Goal: Transaction & Acquisition: Book appointment/travel/reservation

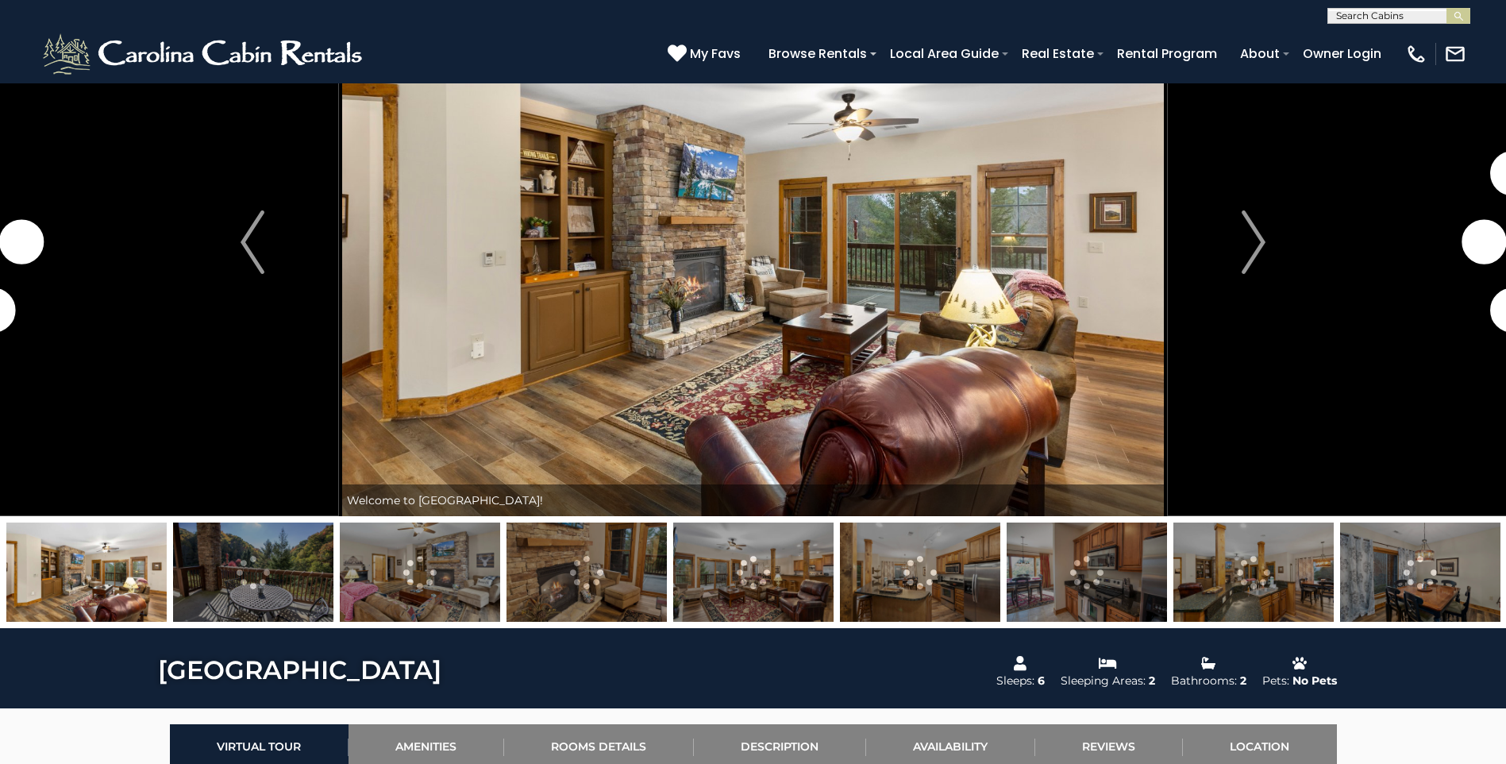
scroll to position [238, 0]
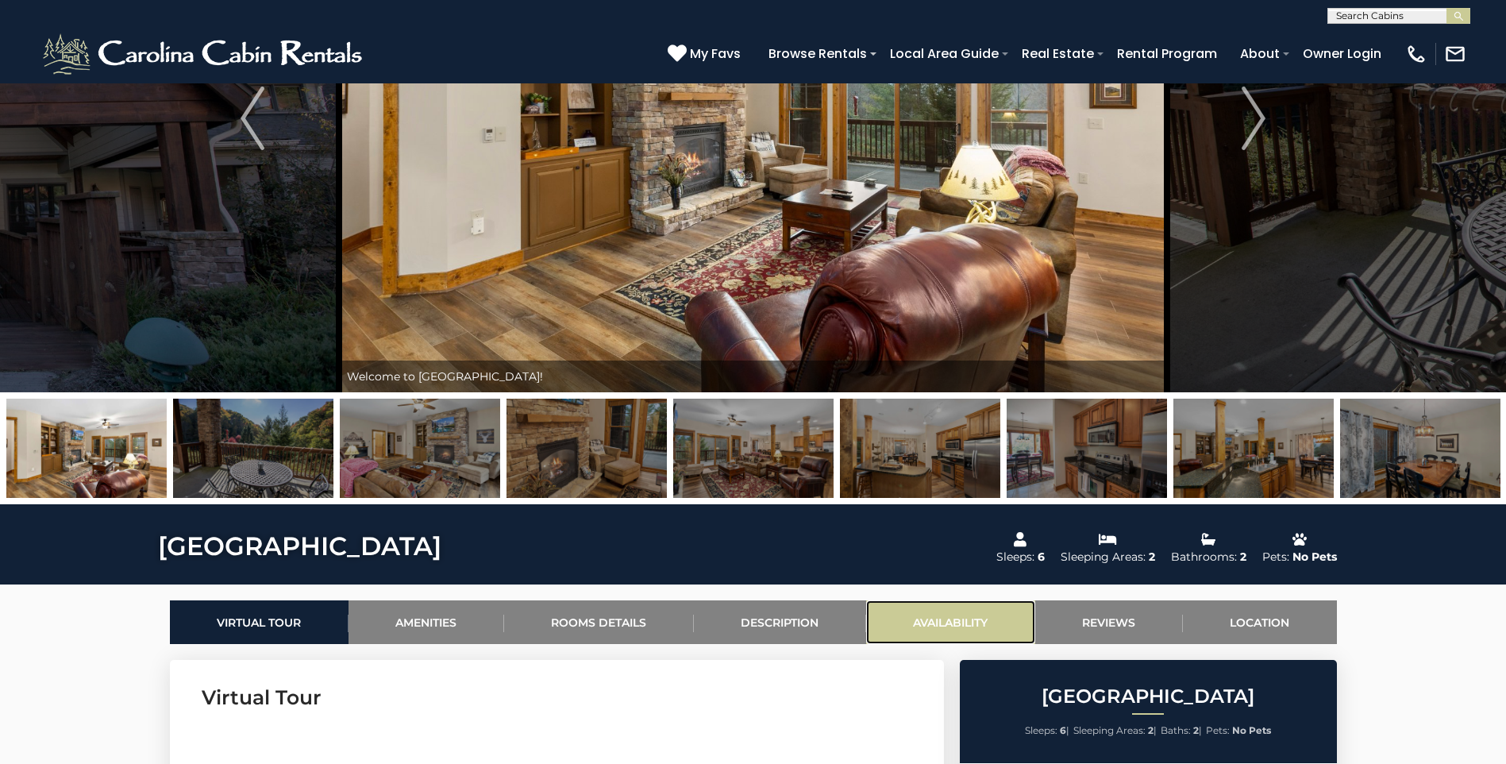
click at [939, 615] on link "Availability" at bounding box center [950, 622] width 169 height 44
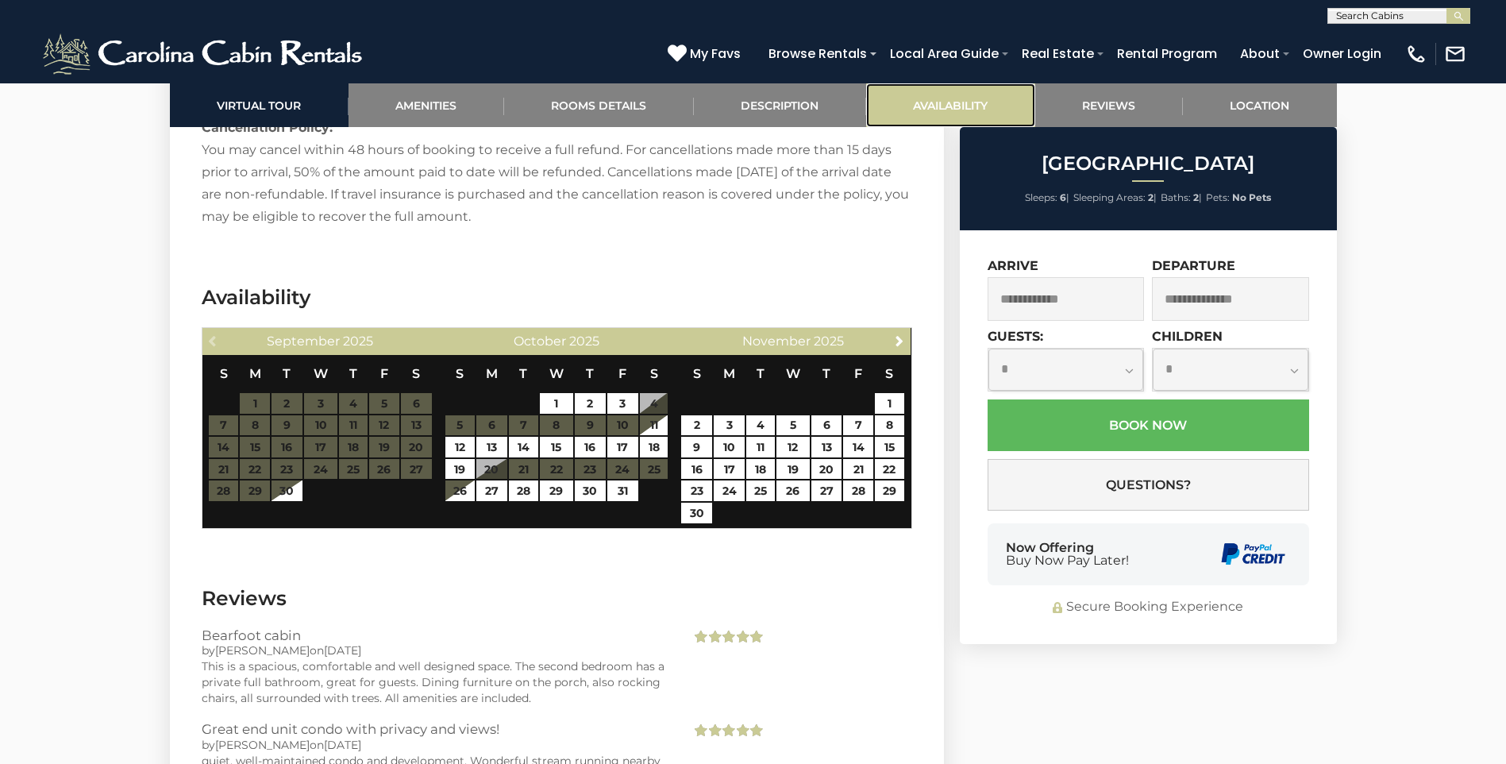
scroll to position [3033, 0]
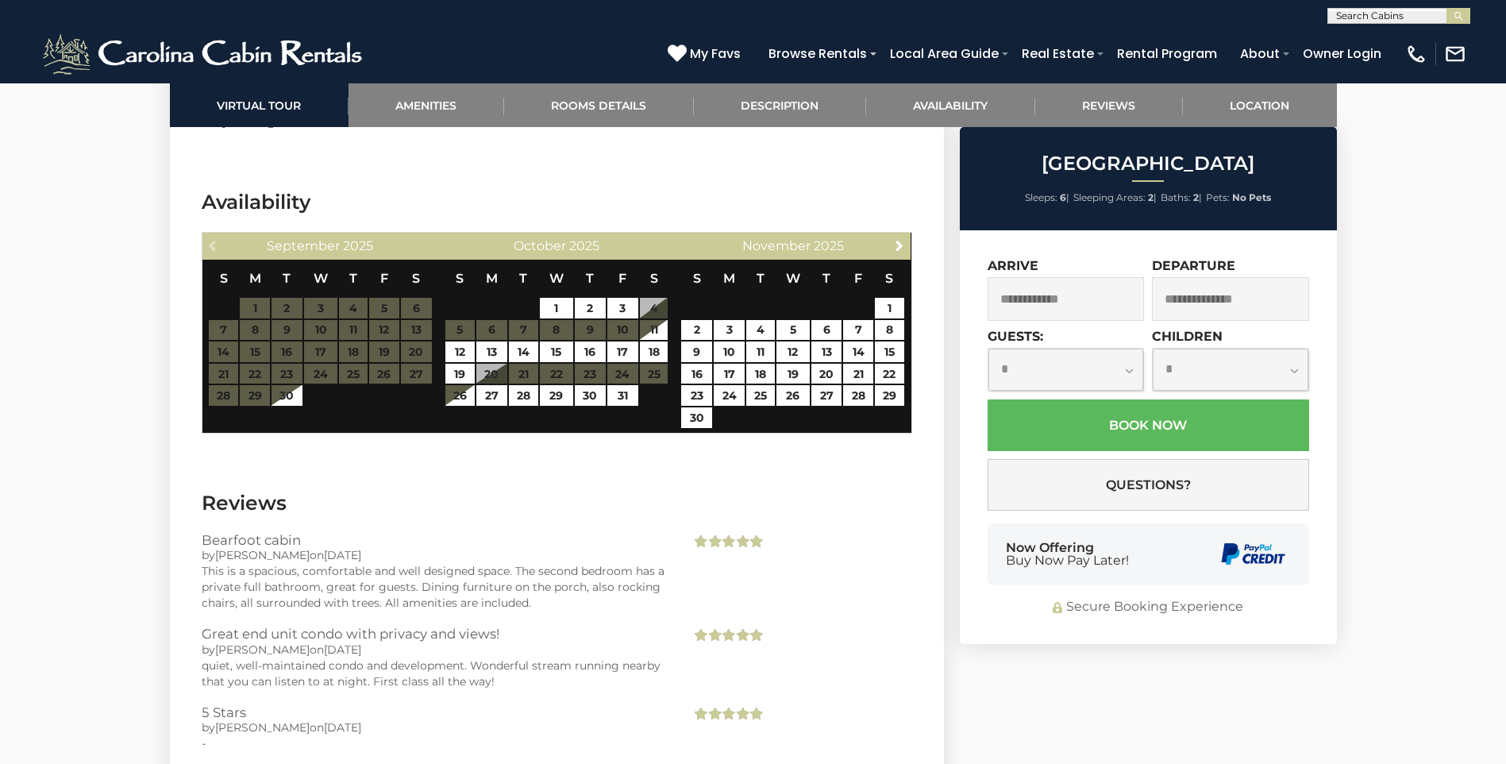
click at [287, 302] on table "S M T W T F S 1 2 3 4 5 6 7 8 9 10 11 12 13 14 15 16 17 18 19 20 21 22 23 24 25…" at bounding box center [320, 333] width 225 height 147
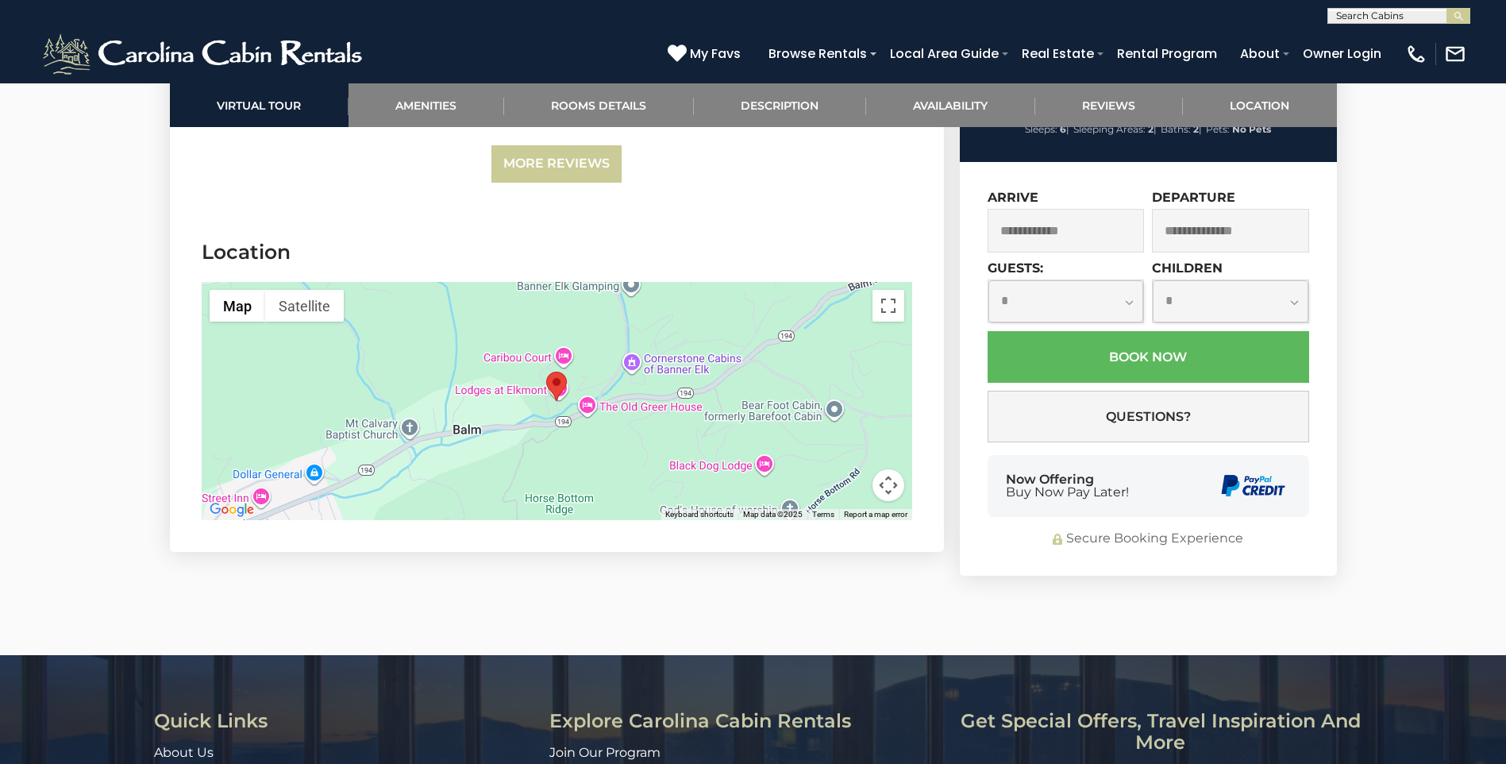
scroll to position [3748, 0]
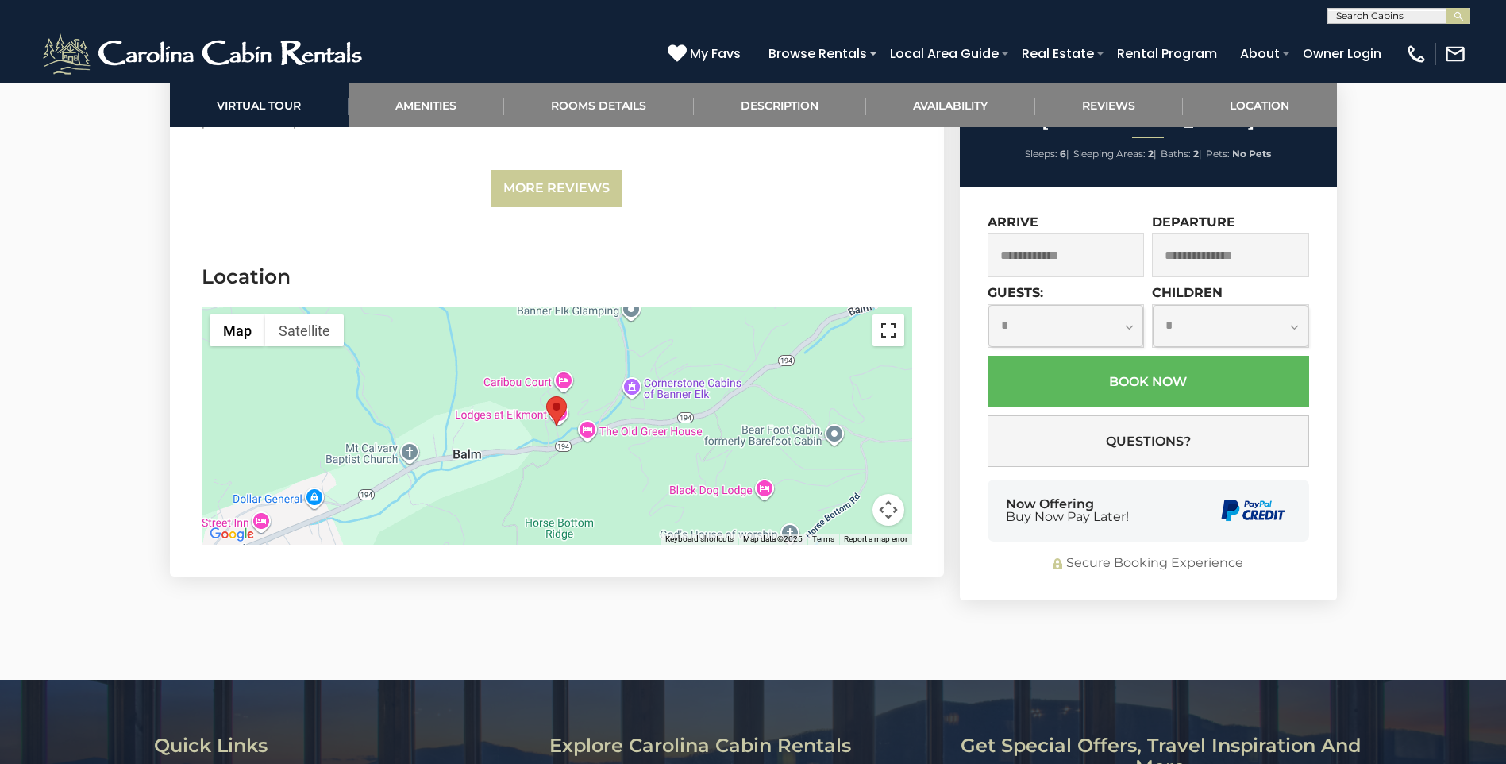
click at [889, 314] on button "Toggle fullscreen view" at bounding box center [889, 330] width 32 height 32
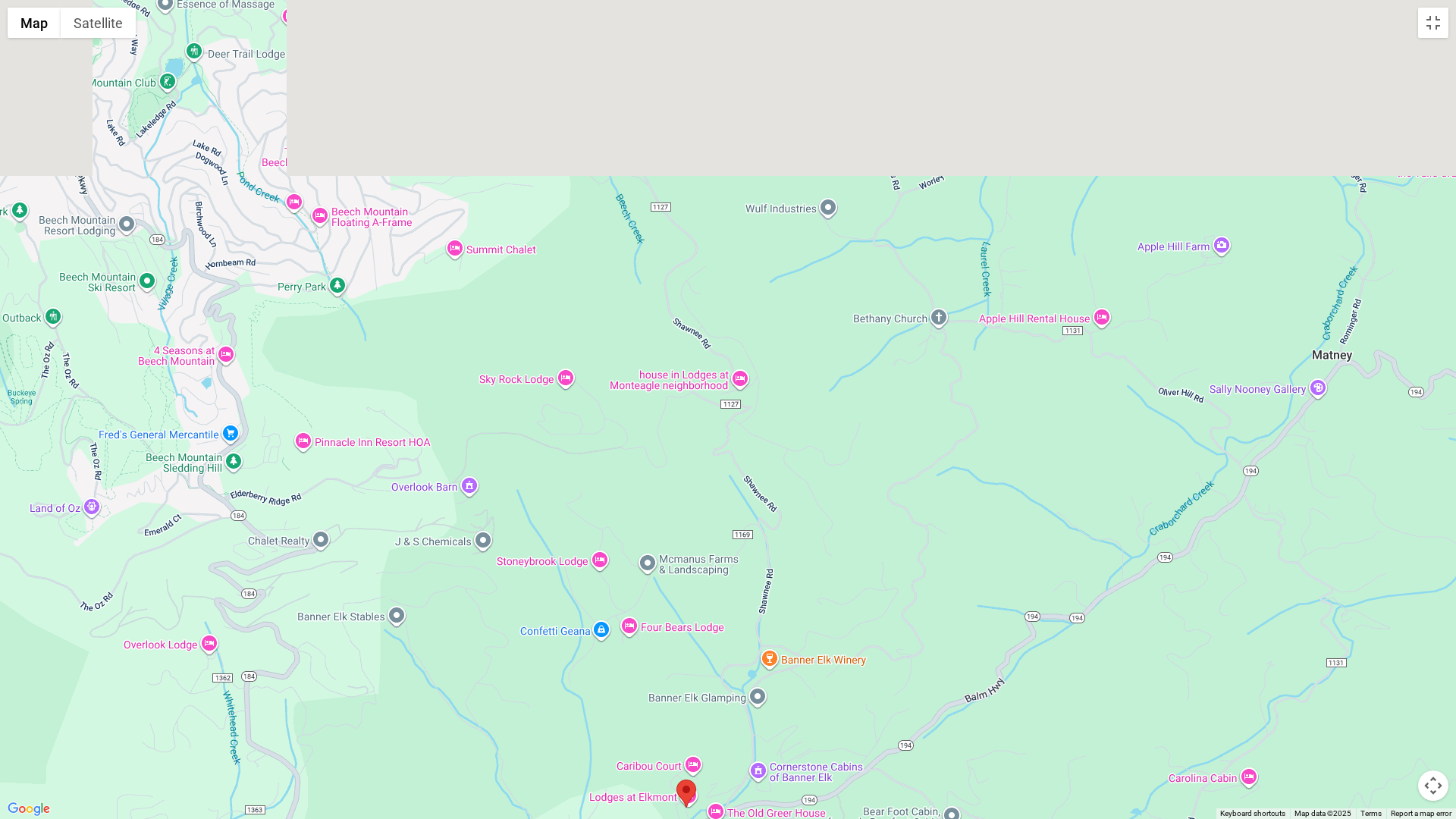
drag, startPoint x: 990, startPoint y: 155, endPoint x: 941, endPoint y: 658, distance: 505.4
click at [944, 656] on div at bounding box center [728, 410] width 1456 height 819
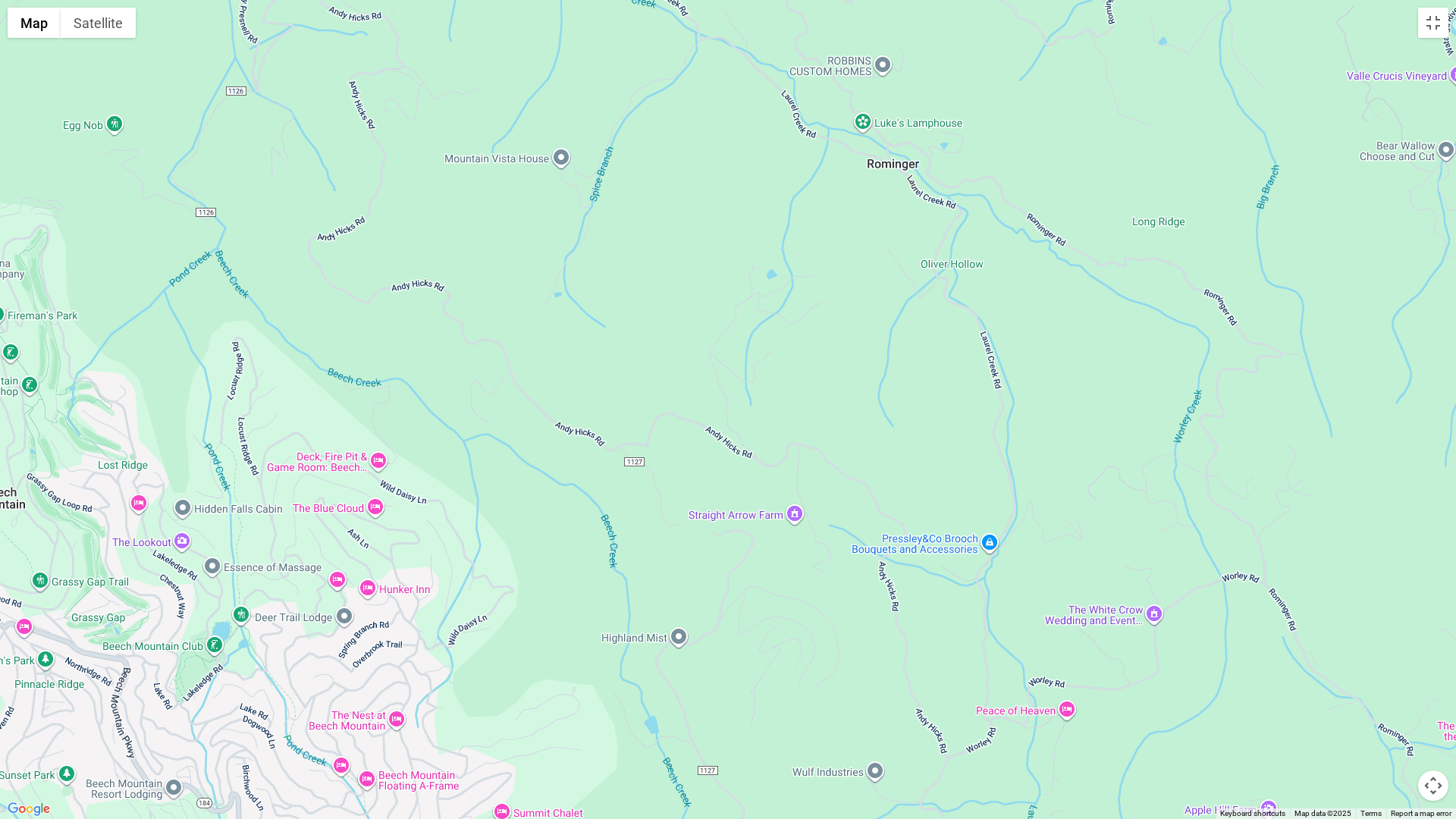
drag, startPoint x: 820, startPoint y: 363, endPoint x: 875, endPoint y: 818, distance: 458.3
click at [875, 728] on div at bounding box center [728, 410] width 1456 height 819
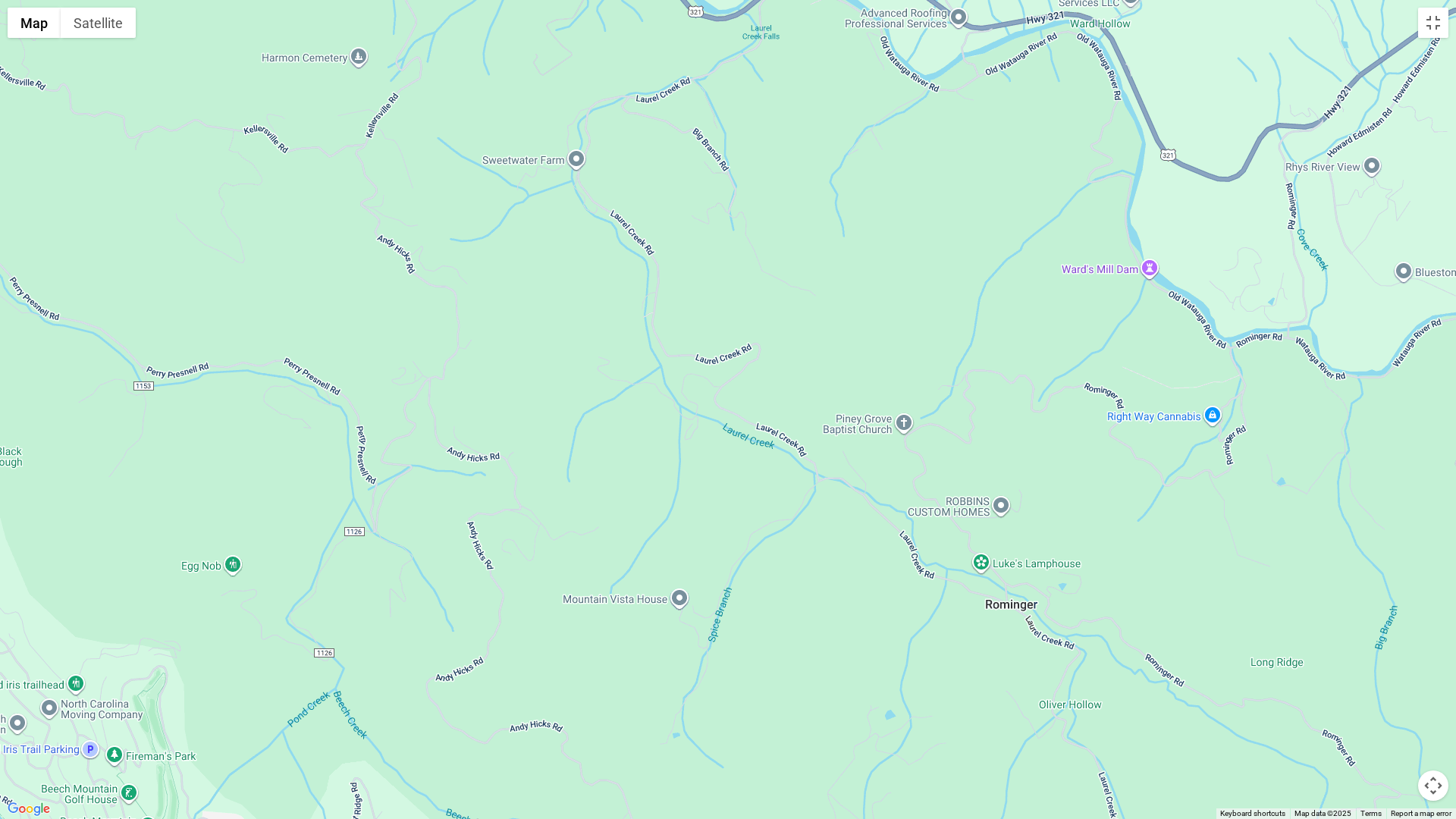
drag, startPoint x: 713, startPoint y: 610, endPoint x: 755, endPoint y: 790, distance: 184.8
click at [755, 728] on div at bounding box center [728, 410] width 1456 height 819
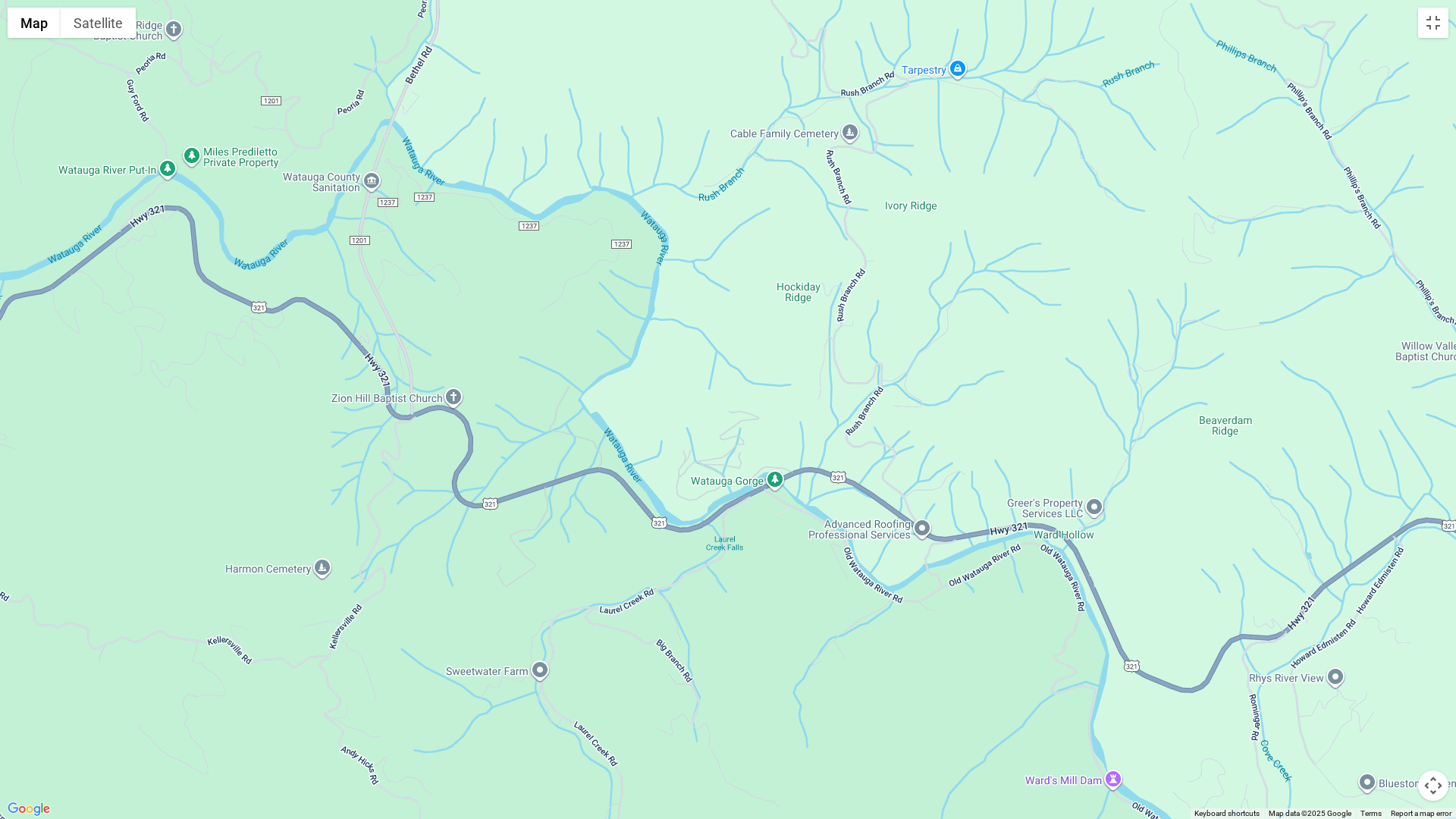
drag, startPoint x: 852, startPoint y: 320, endPoint x: 815, endPoint y: 818, distance: 499.4
click at [815, 728] on div at bounding box center [728, 410] width 1456 height 819
click at [223, 487] on div at bounding box center [728, 410] width 1456 height 819
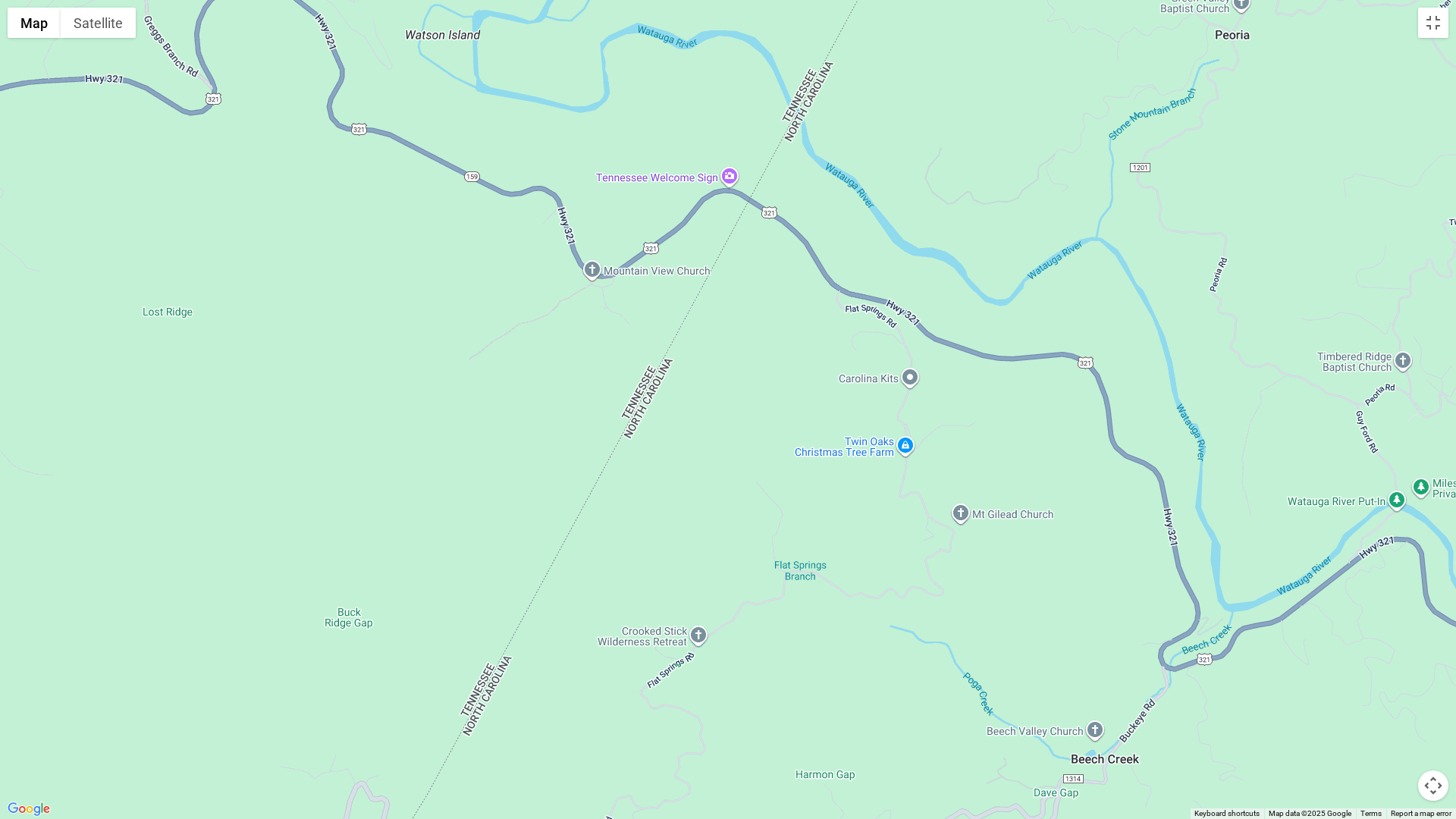
drag, startPoint x: 267, startPoint y: 494, endPoint x: 1455, endPoint y: 818, distance: 1231.4
click at [1438, 728] on div "Map Terrain Satellite Labels Keyboard shortcuts Map Data Map data ©2025 Google …" at bounding box center [728, 410] width 1456 height 819
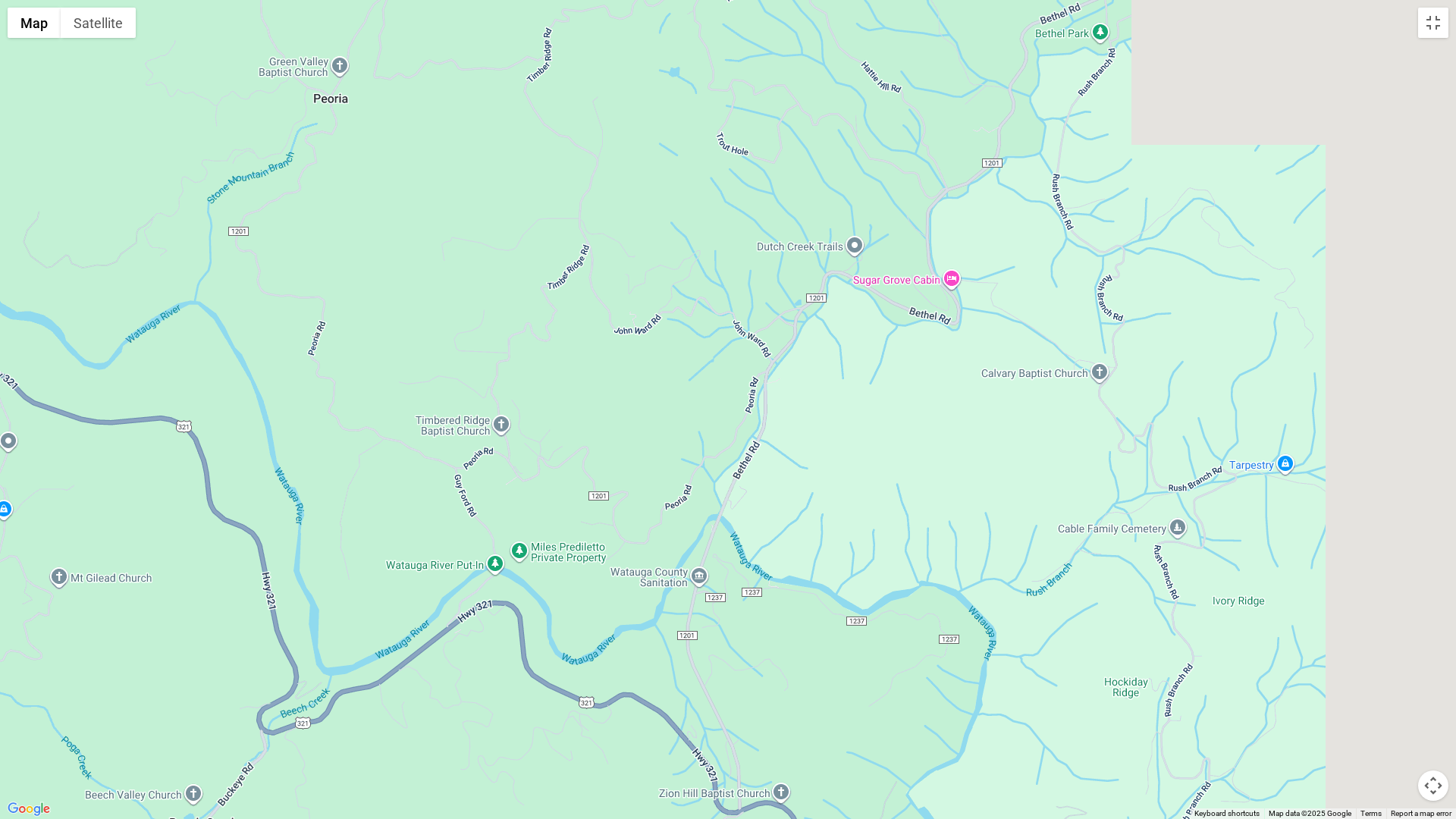
drag, startPoint x: 1323, startPoint y: 756, endPoint x: 221, endPoint y: 818, distance: 1103.7
click at [221, 728] on div at bounding box center [728, 410] width 1456 height 819
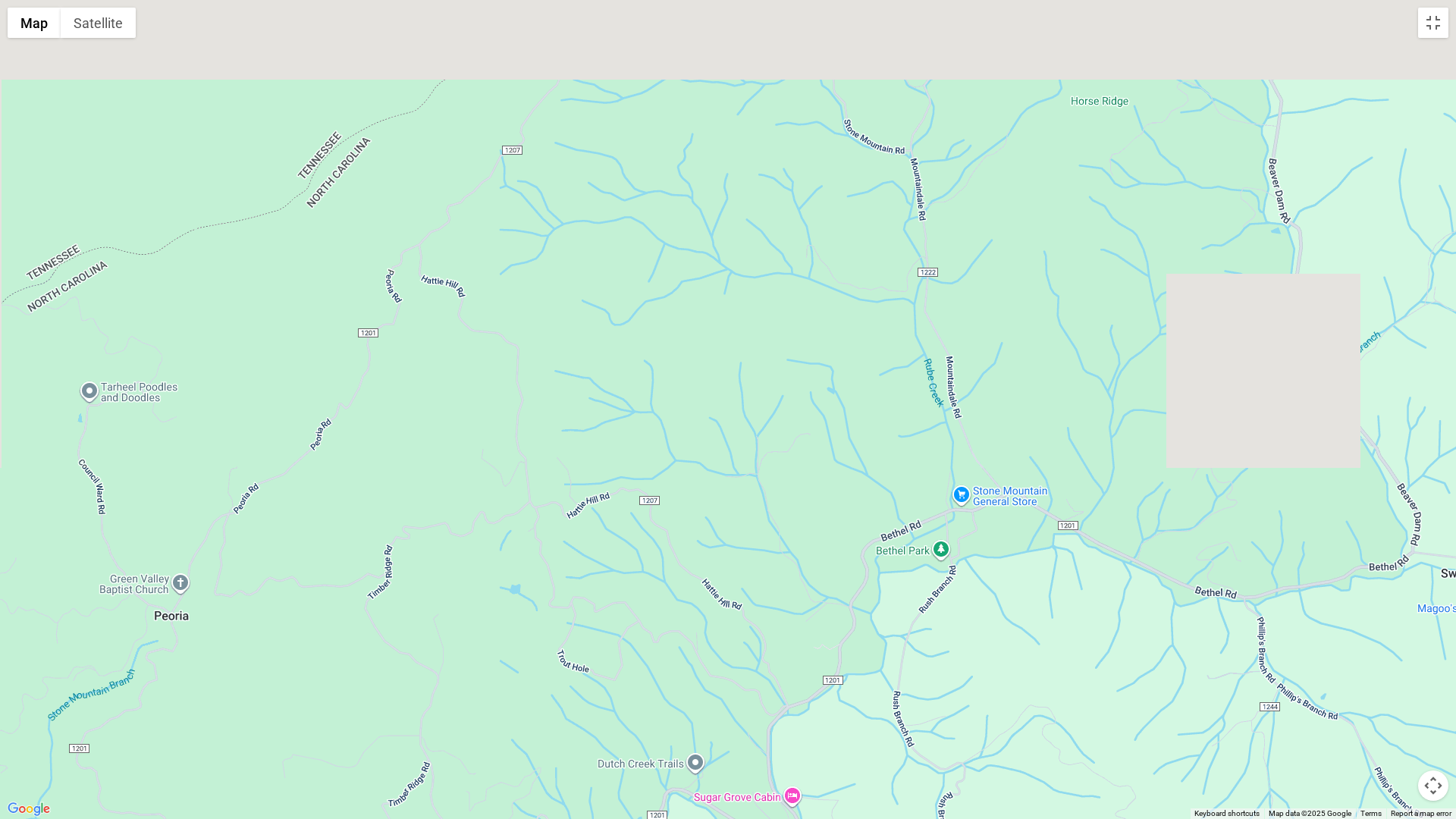
drag, startPoint x: 385, startPoint y: 136, endPoint x: 462, endPoint y: 647, distance: 516.8
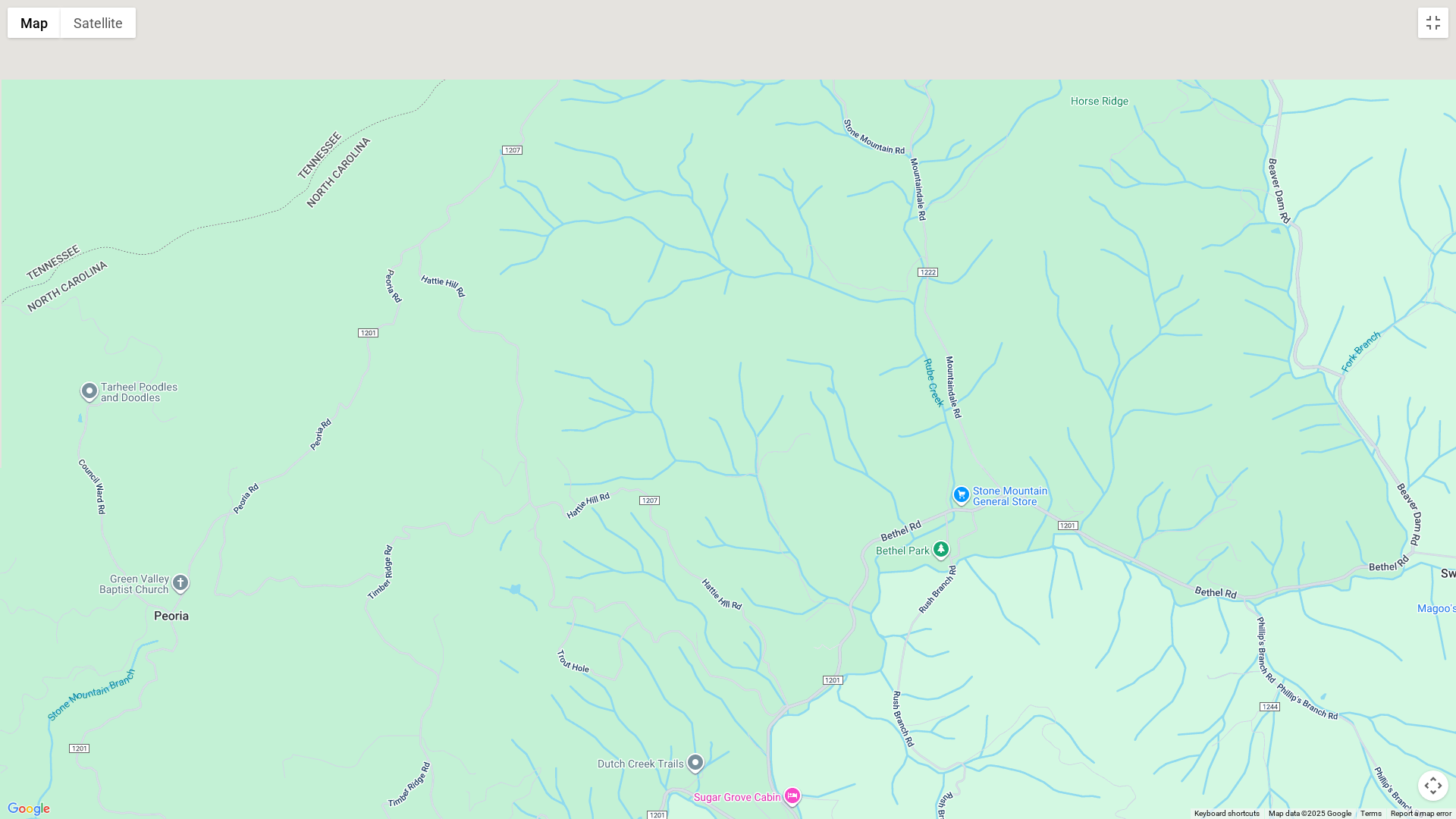
click at [462, 647] on div at bounding box center [728, 410] width 1456 height 819
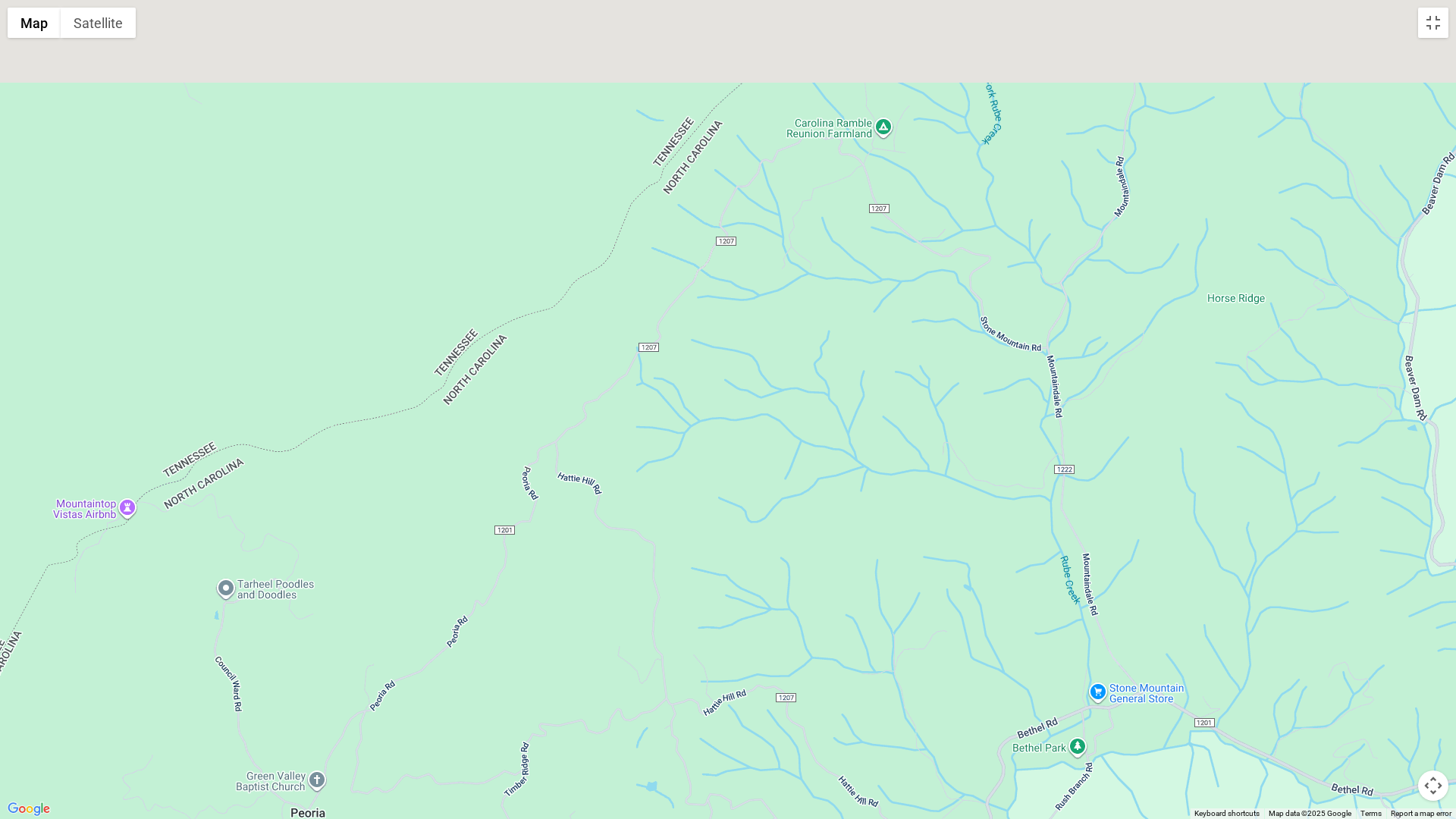
drag, startPoint x: 511, startPoint y: 440, endPoint x: 638, endPoint y: 690, distance: 280.4
click at [640, 674] on div at bounding box center [728, 410] width 1456 height 819
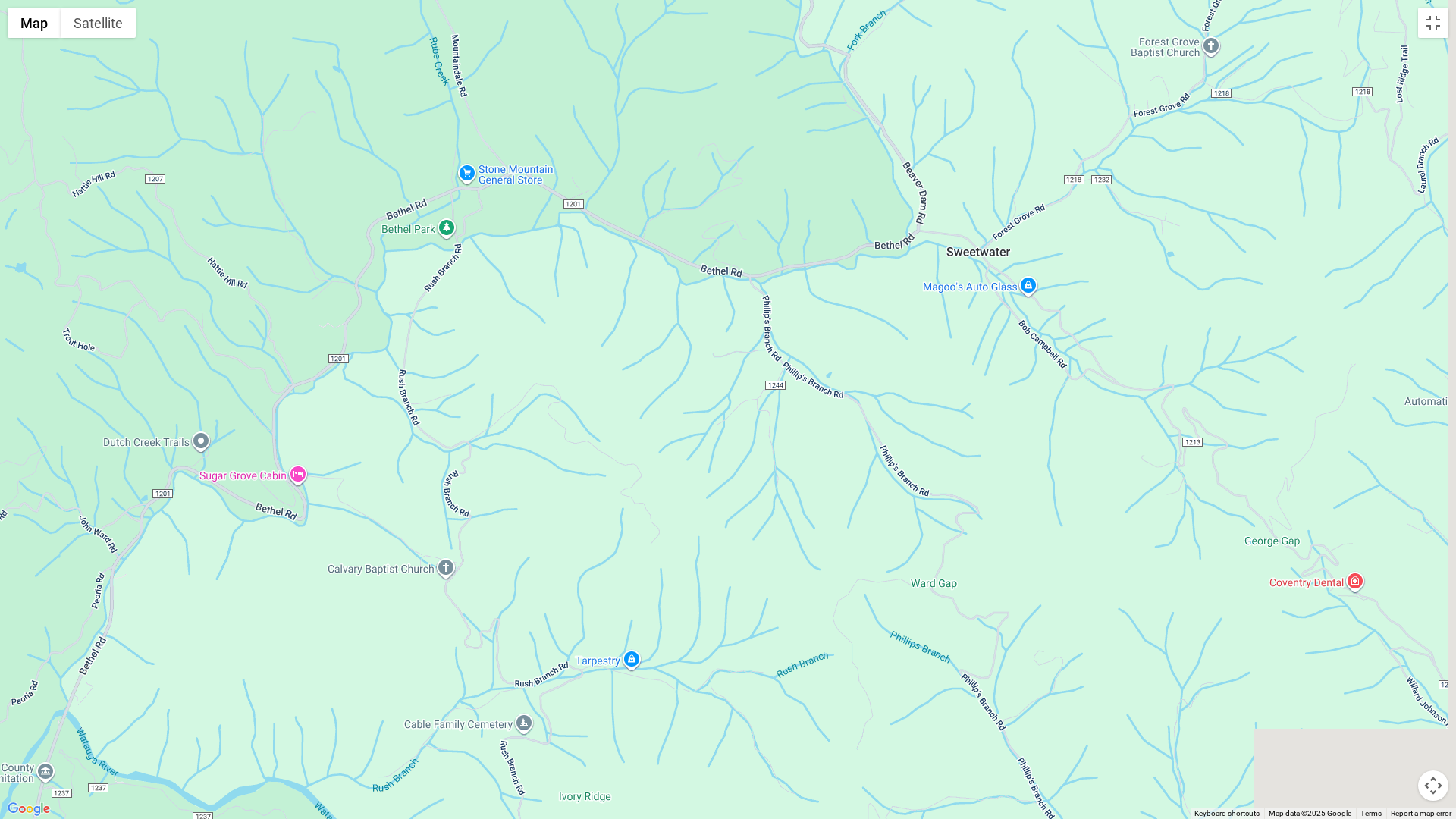
drag, startPoint x: 1305, startPoint y: 744, endPoint x: 670, endPoint y: 107, distance: 899.4
click at [671, 109] on div at bounding box center [728, 410] width 1456 height 819
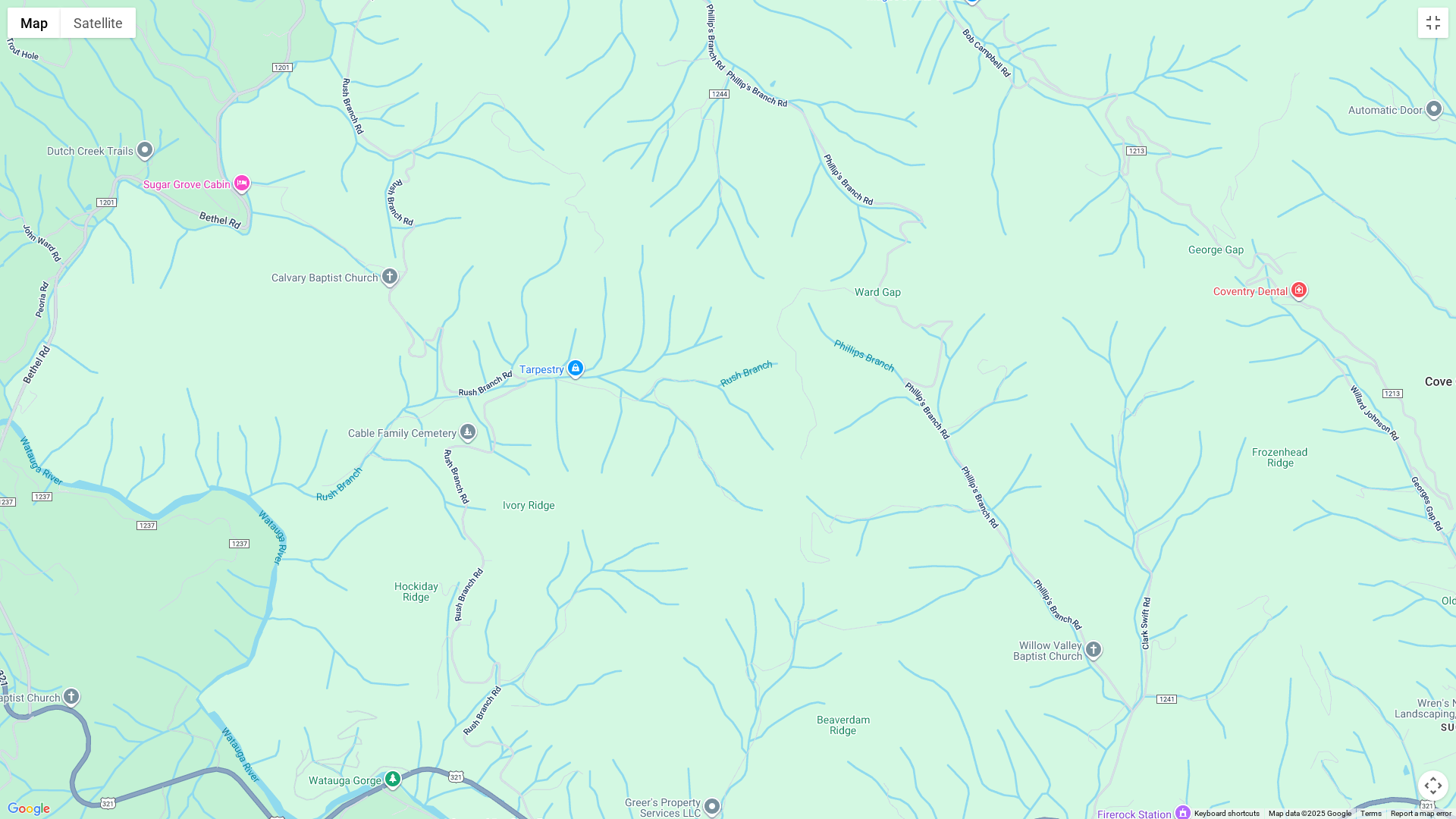
drag, startPoint x: 1148, startPoint y: 803, endPoint x: 1083, endPoint y: 301, distance: 506.2
click at [1083, 323] on div at bounding box center [728, 410] width 1456 height 819
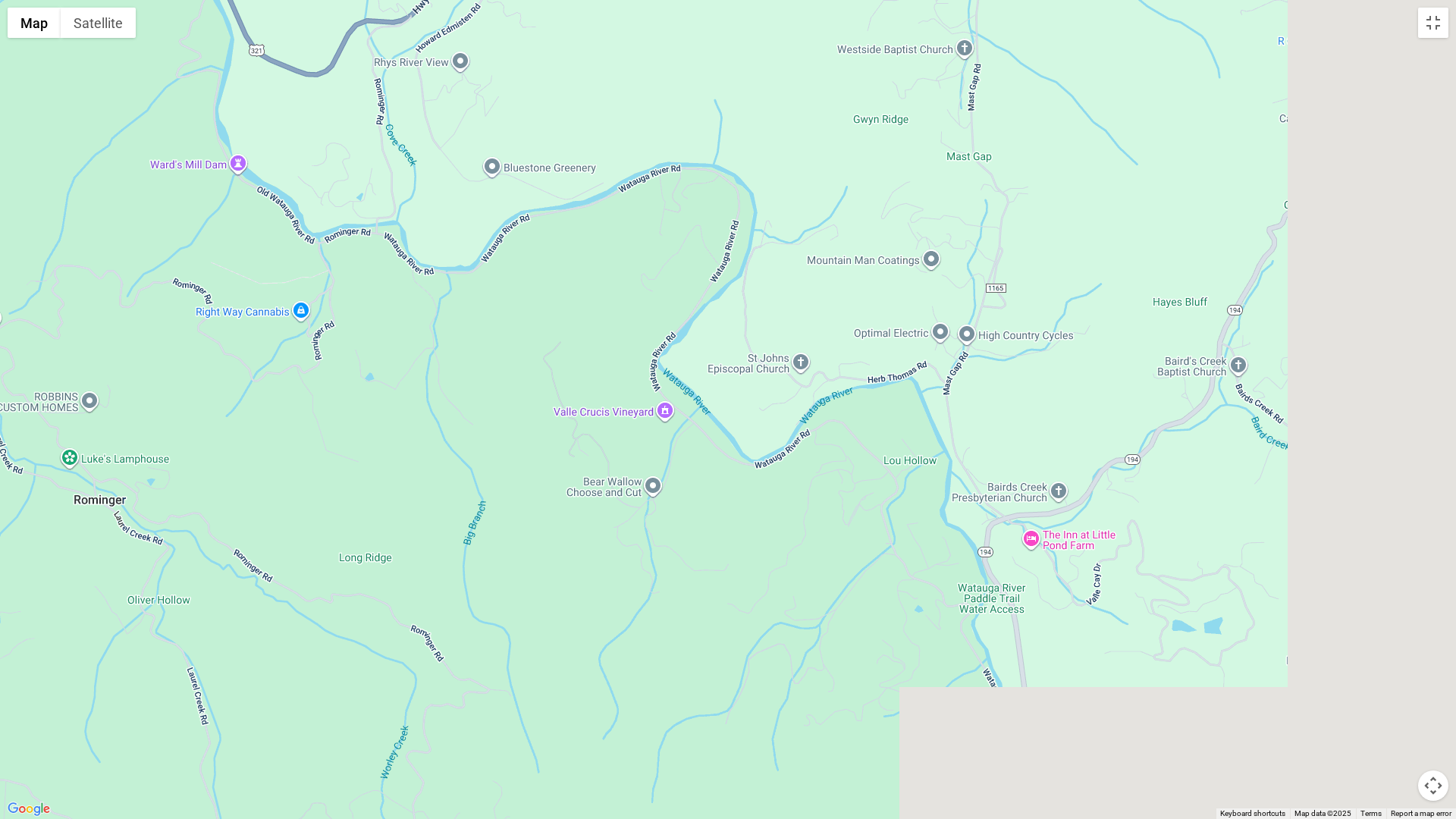
drag, startPoint x: 1276, startPoint y: 621, endPoint x: 814, endPoint y: 125, distance: 677.8
click at [834, 147] on div at bounding box center [728, 410] width 1456 height 819
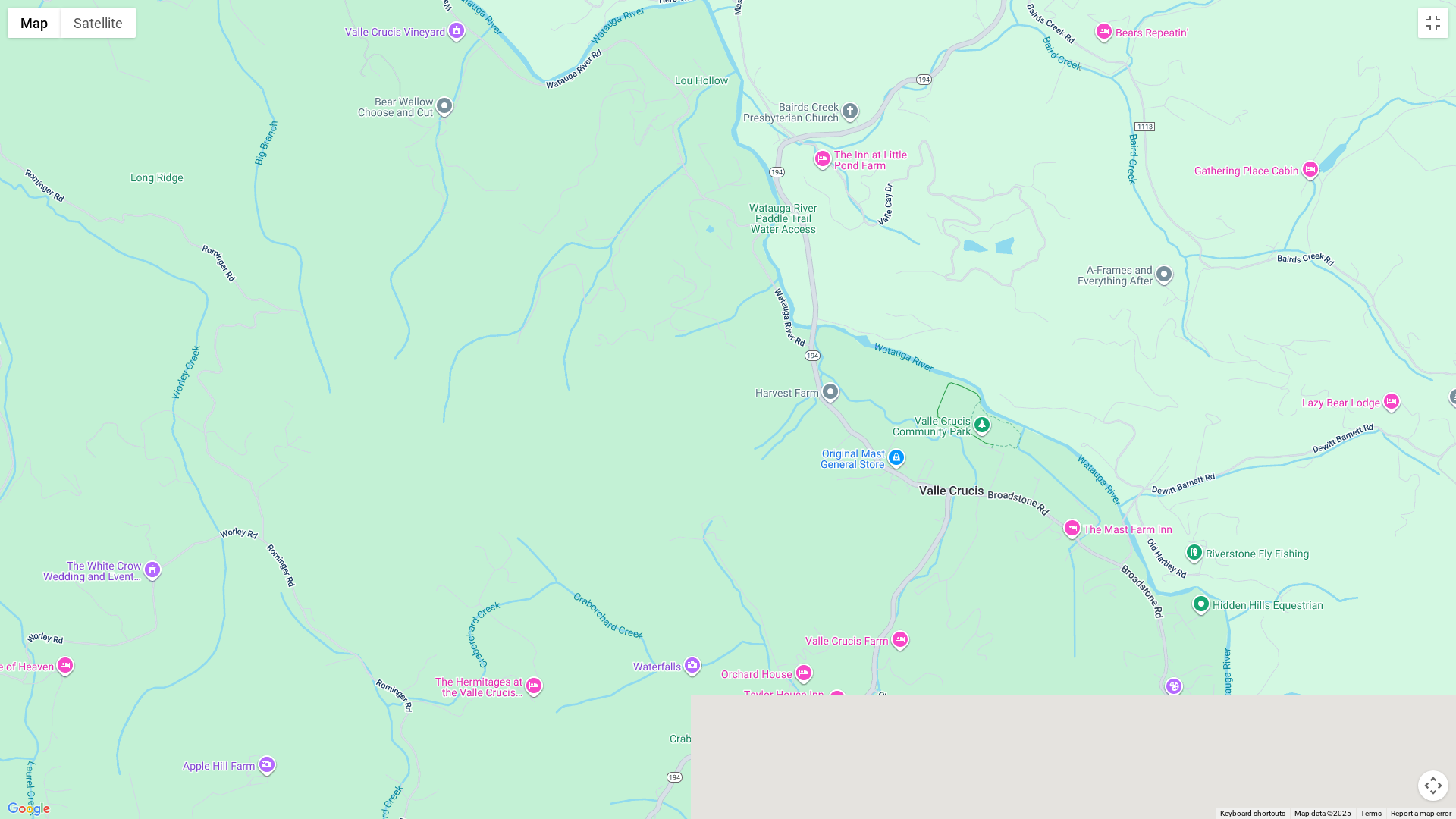
drag, startPoint x: 1299, startPoint y: 600, endPoint x: 1165, endPoint y: 389, distance: 250.0
click at [1165, 389] on div at bounding box center [728, 410] width 1456 height 819
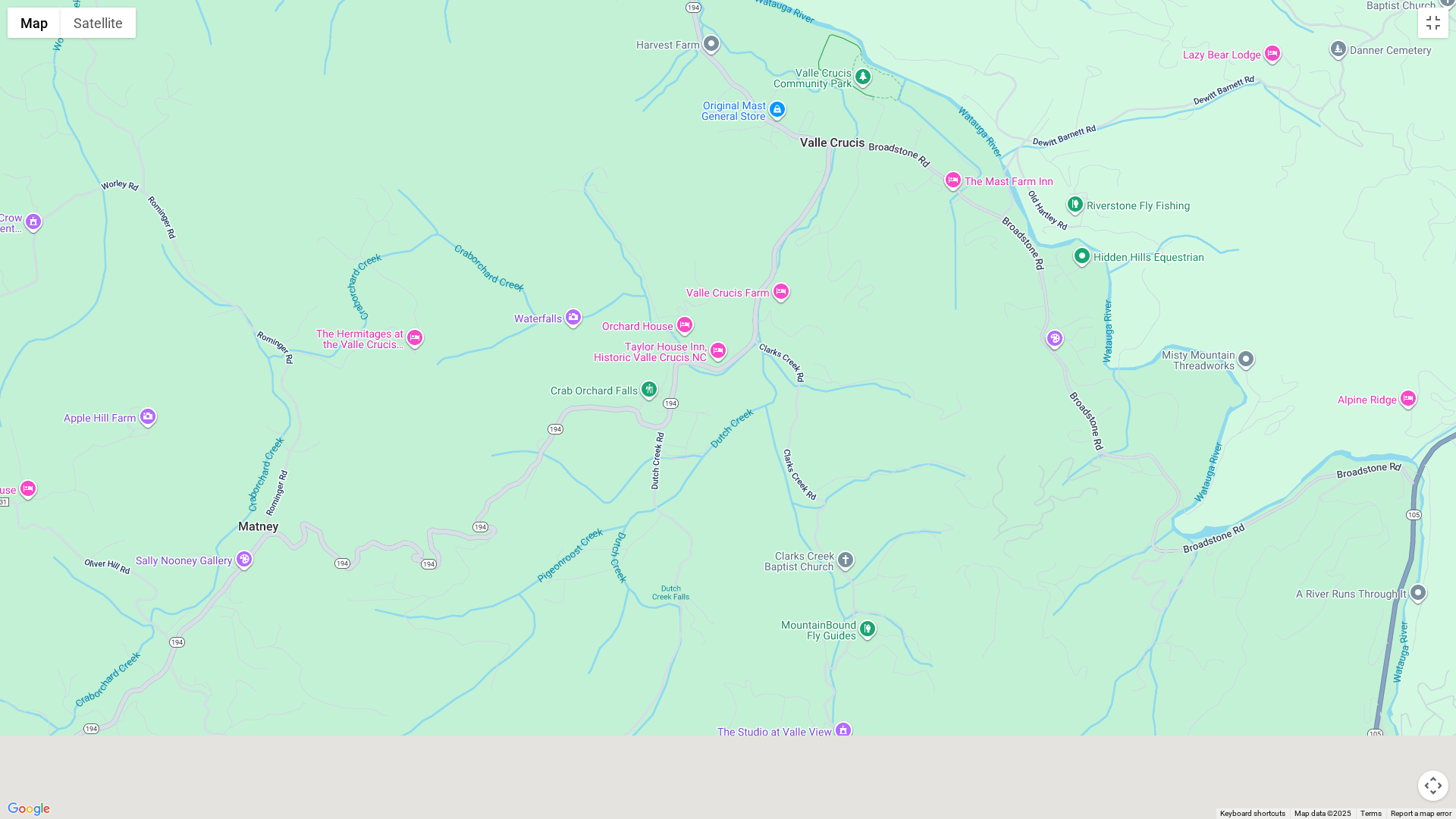
drag, startPoint x: 913, startPoint y: 759, endPoint x: 1006, endPoint y: 245, distance: 522.3
click at [1010, 281] on div at bounding box center [728, 410] width 1456 height 819
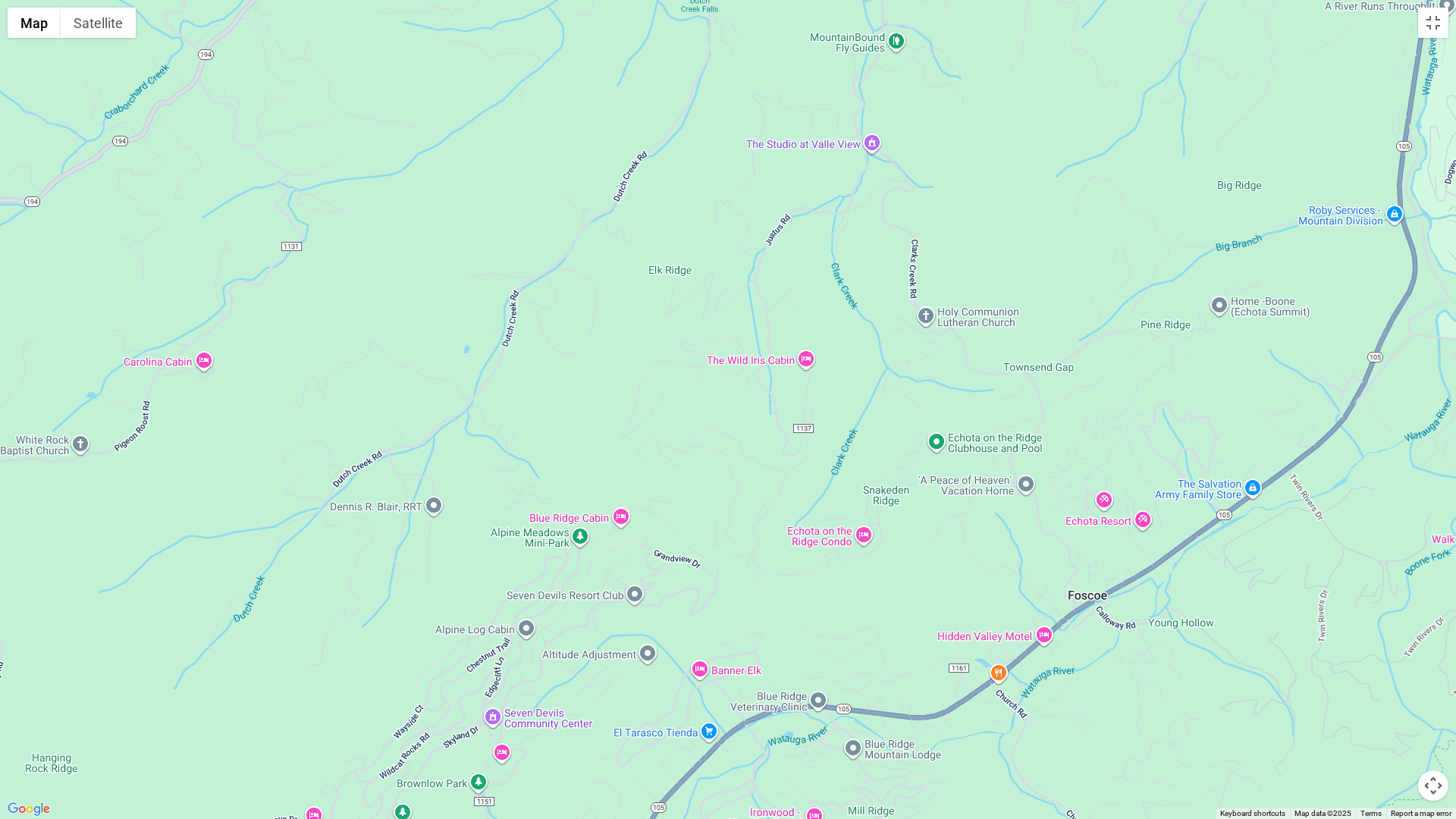
click at [805, 360] on div at bounding box center [728, 410] width 1456 height 819
click at [807, 359] on div at bounding box center [728, 410] width 1456 height 819
click at [805, 355] on div at bounding box center [728, 410] width 1456 height 819
click at [807, 355] on div at bounding box center [728, 410] width 1456 height 819
drag, startPoint x: 1066, startPoint y: 448, endPoint x: 975, endPoint y: 806, distance: 369.4
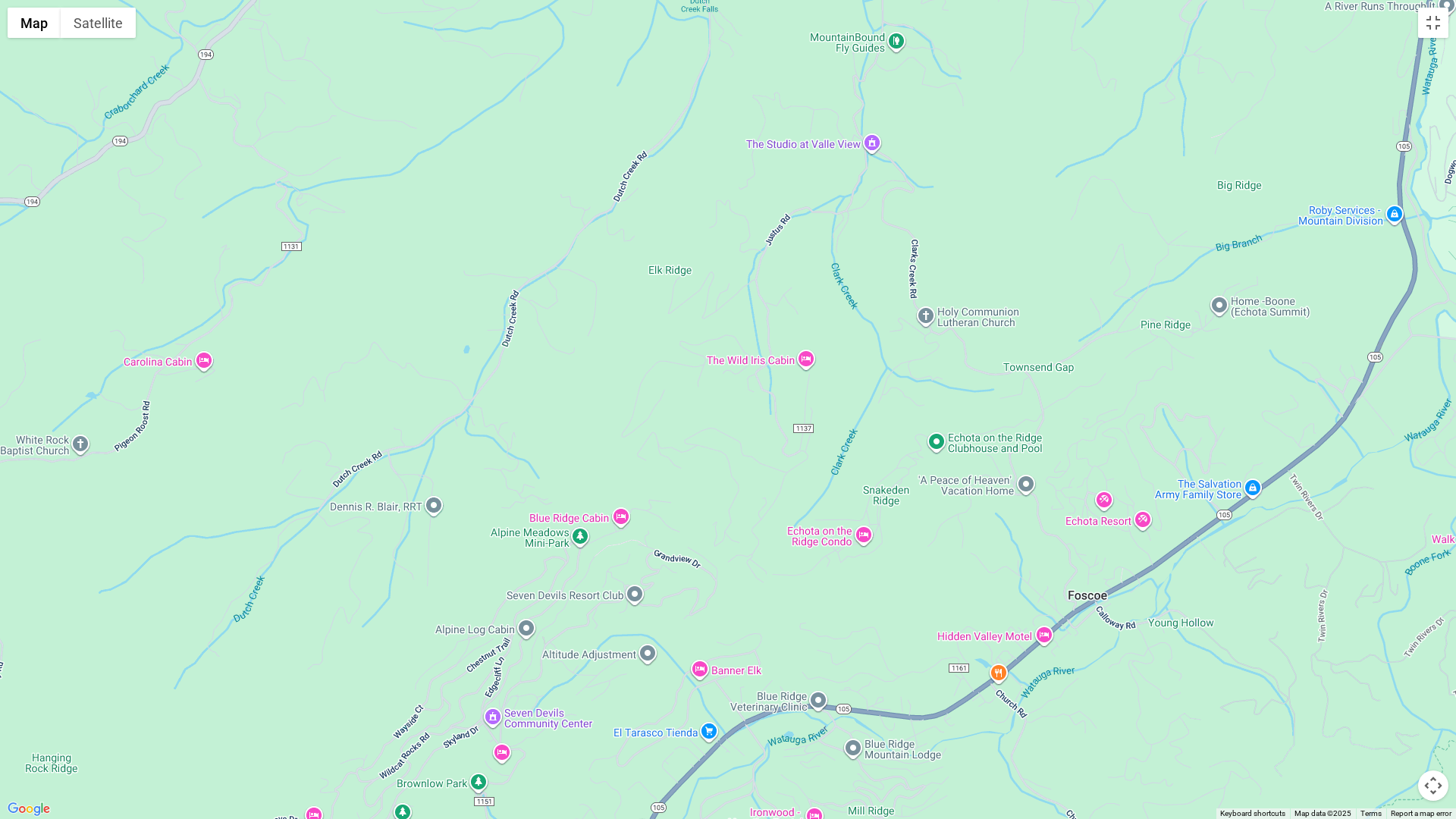
click at [975, 728] on div at bounding box center [728, 410] width 1456 height 819
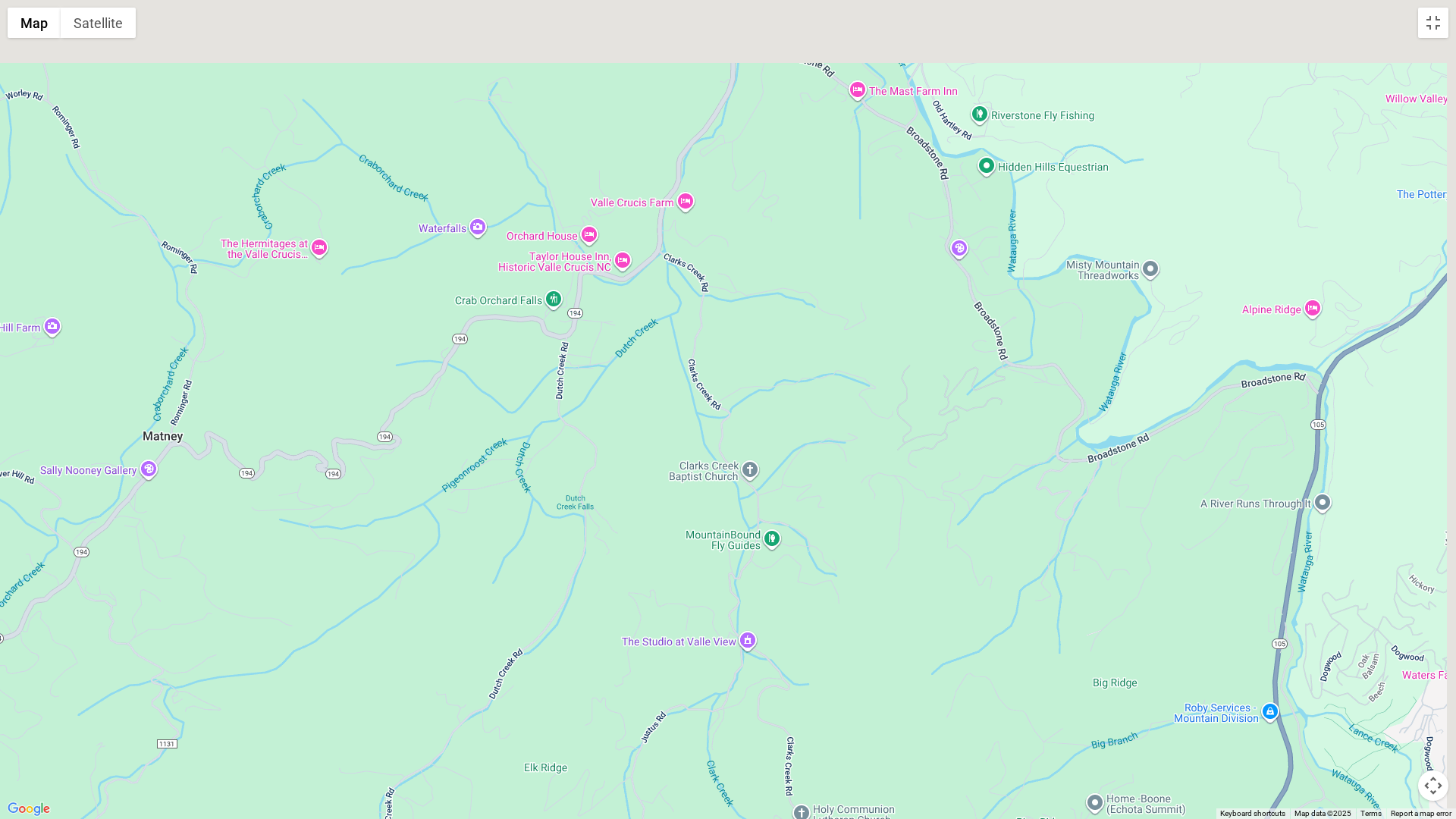
drag, startPoint x: 1067, startPoint y: 210, endPoint x: 926, endPoint y: 756, distance: 563.9
click at [926, 728] on div at bounding box center [728, 410] width 1456 height 819
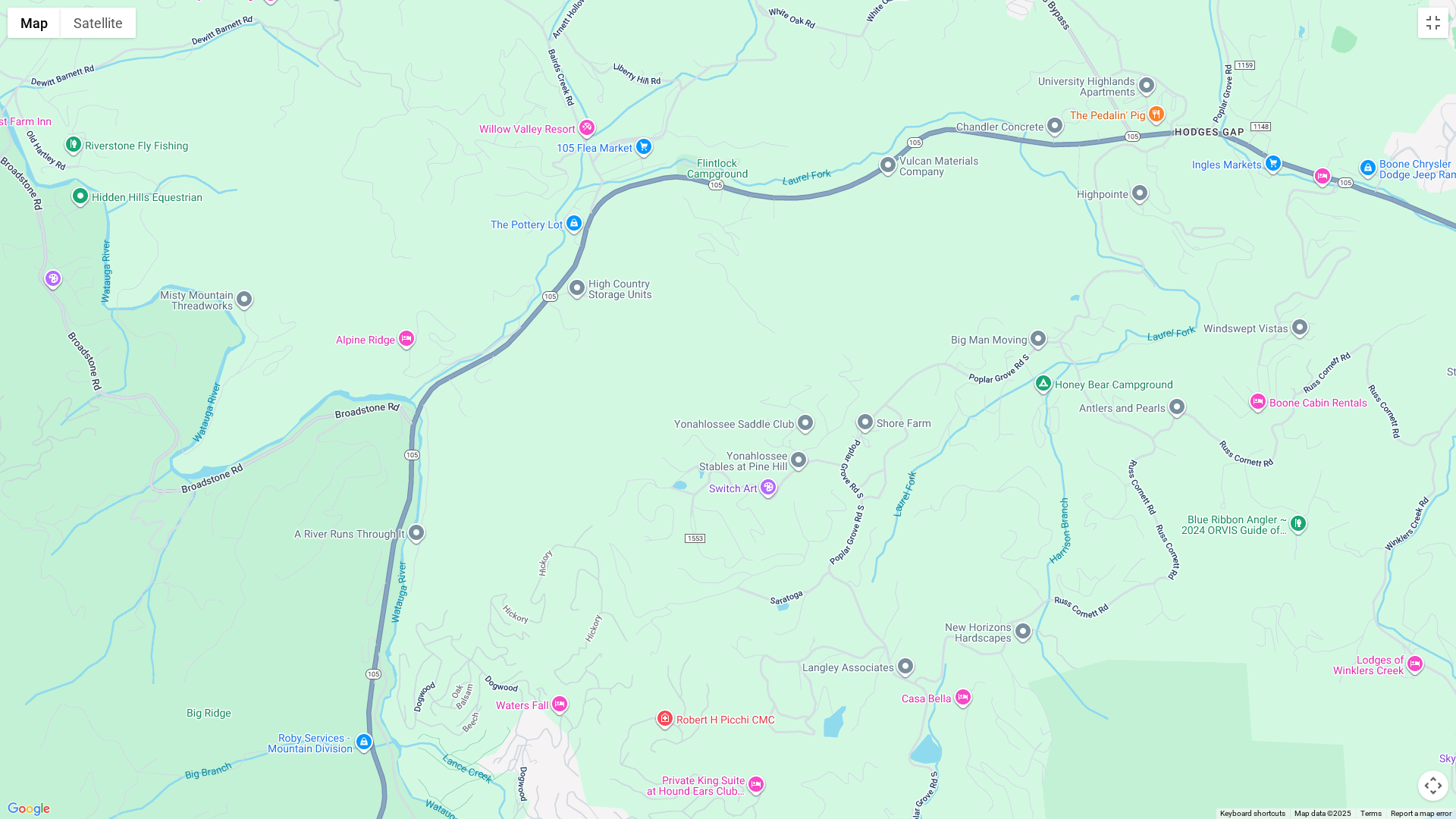
drag, startPoint x: 1059, startPoint y: 749, endPoint x: 177, endPoint y: 629, distance: 890.1
click at [179, 630] on div at bounding box center [728, 410] width 1456 height 819
